Goal: Find specific page/section

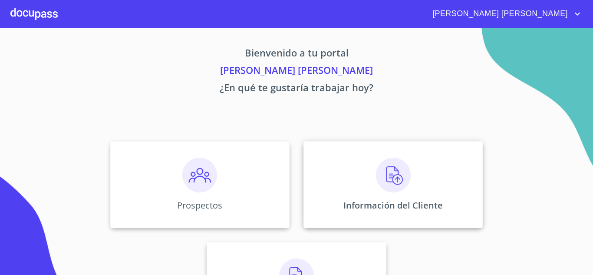
click at [387, 181] on img at bounding box center [393, 175] width 35 height 35
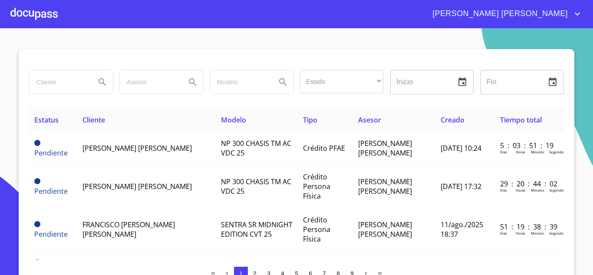
click at [59, 83] on input "search" at bounding box center [59, 81] width 59 height 23
click at [97, 81] on icon "Search" at bounding box center [102, 82] width 10 height 10
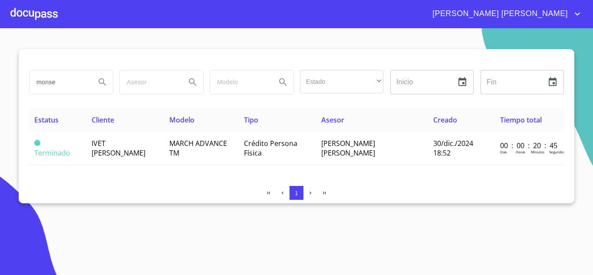
click at [79, 84] on input "monse" at bounding box center [59, 81] width 59 height 23
type input "m"
type input "montse"
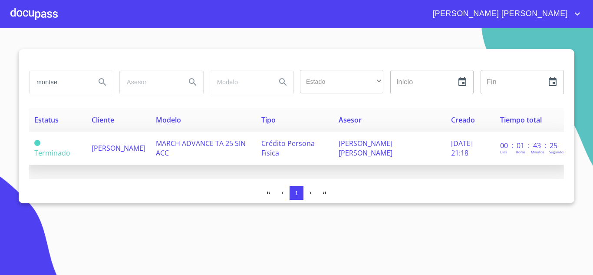
click at [151, 152] on td "[PERSON_NAME]" at bounding box center [118, 148] width 64 height 33
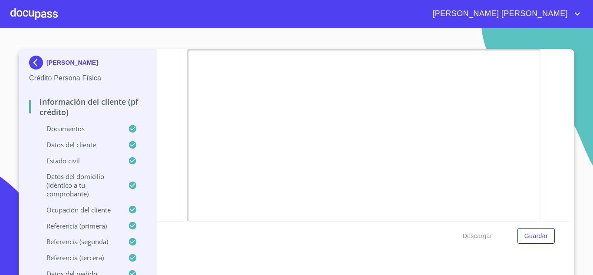
scroll to position [174, 0]
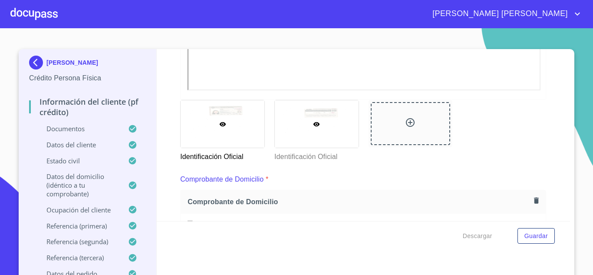
click at [324, 122] on div at bounding box center [317, 123] width 84 height 47
